Goal: Go to known website: Go to known website

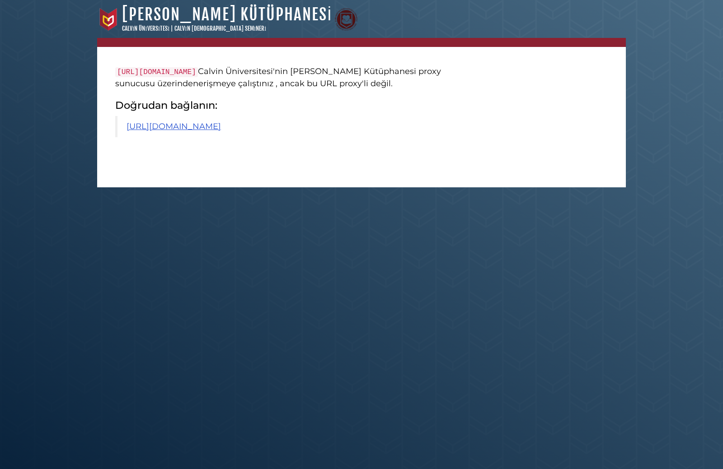
click at [360, 119] on blockquote "https://nttgame.org/" at bounding box center [297, 126] width 364 height 21
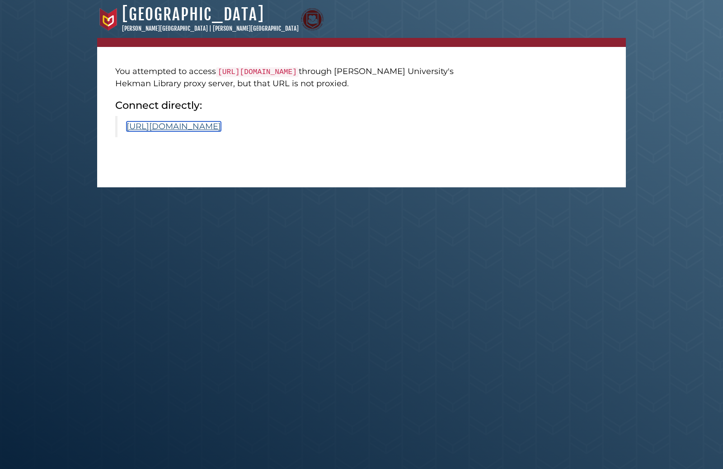
drag, startPoint x: 203, startPoint y: 133, endPoint x: 207, endPoint y: 130, distance: 4.9
drag, startPoint x: 168, startPoint y: 135, endPoint x: 177, endPoint y: 129, distance: 11.4
click at [168, 135] on blockquote "[URL][DOMAIN_NAME]" at bounding box center [297, 126] width 364 height 21
click at [177, 129] on link "[URL][DOMAIN_NAME]" at bounding box center [173, 127] width 94 height 10
click at [202, 130] on link "https://webstrateji.com" at bounding box center [173, 127] width 94 height 10
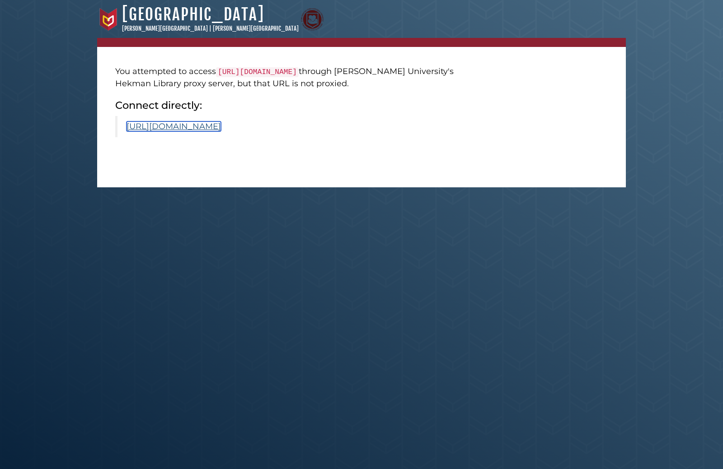
drag, startPoint x: 211, startPoint y: 120, endPoint x: 206, endPoint y: 128, distance: 9.1
